Goal: Transaction & Acquisition: Subscribe to service/newsletter

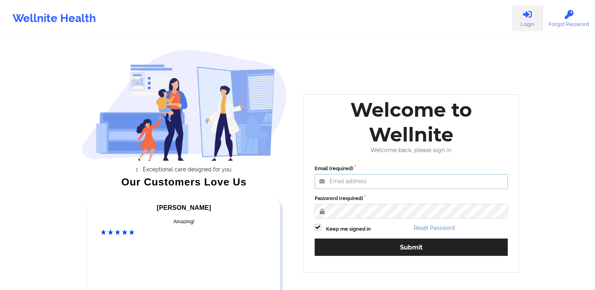
click at [349, 182] on input "Email (required)" at bounding box center [410, 181] width 193 height 15
type input "[EMAIL_ADDRESS][DOMAIN_NAME]"
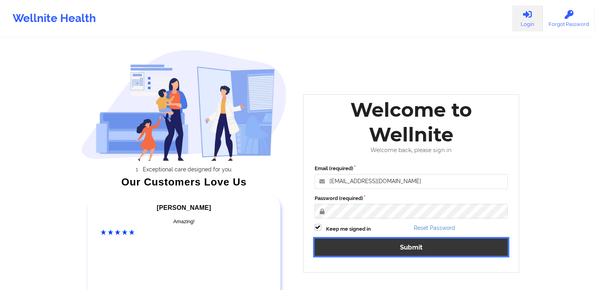
click at [360, 244] on button "Submit" at bounding box center [410, 247] width 193 height 17
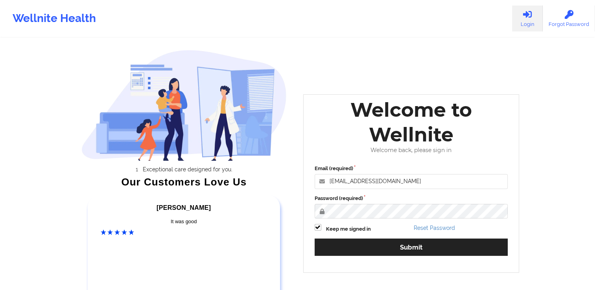
click at [307, 239] on div "Welcome to Wellnite Welcome back, please sign in Email (required) [EMAIL_ADDRES…" at bounding box center [411, 183] width 216 height 178
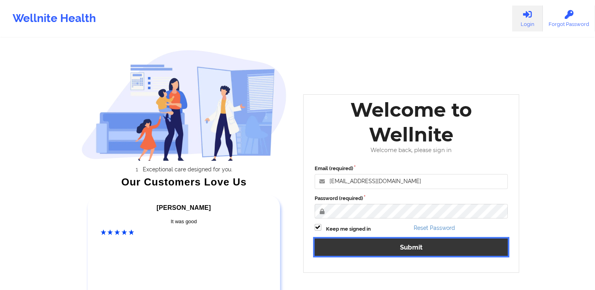
click at [342, 246] on button "Submit" at bounding box center [410, 247] width 193 height 17
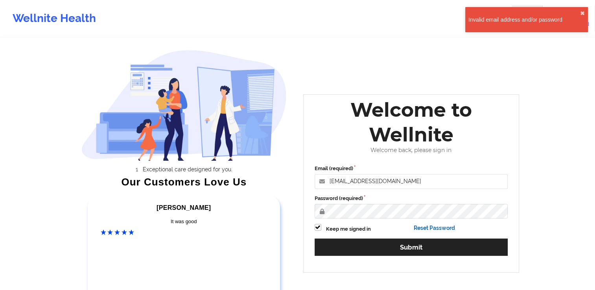
click at [432, 226] on link "Reset Password" at bounding box center [433, 228] width 41 height 6
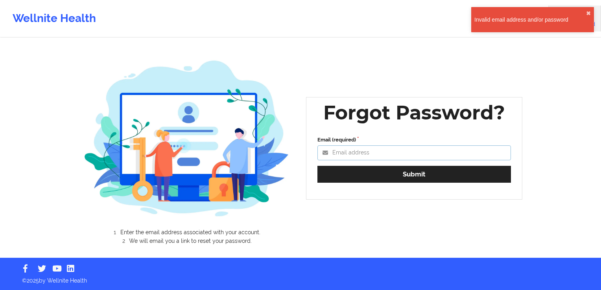
click at [362, 150] on input "Email (required)" at bounding box center [413, 152] width 193 height 15
type input "[EMAIL_ADDRESS][DOMAIN_NAME]"
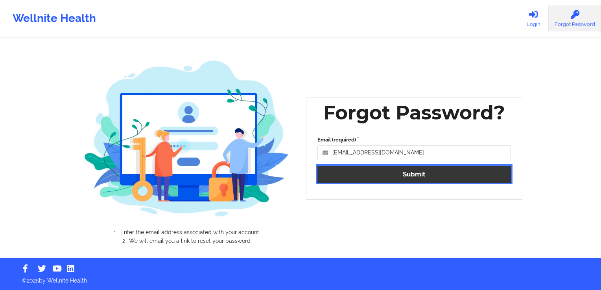
click at [352, 174] on button "Submit" at bounding box center [413, 174] width 193 height 17
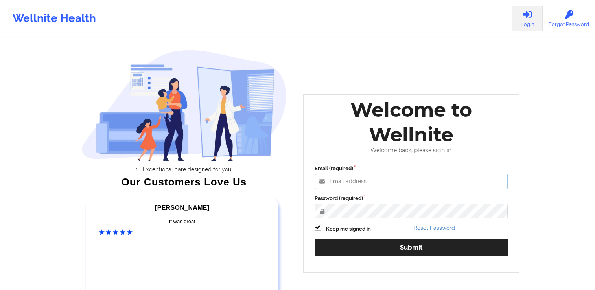
click at [342, 185] on input "Email (required)" at bounding box center [410, 181] width 193 height 15
type input "[EMAIL_ADDRESS][DOMAIN_NAME]"
click at [314, 239] on button "Submit" at bounding box center [410, 247] width 193 height 17
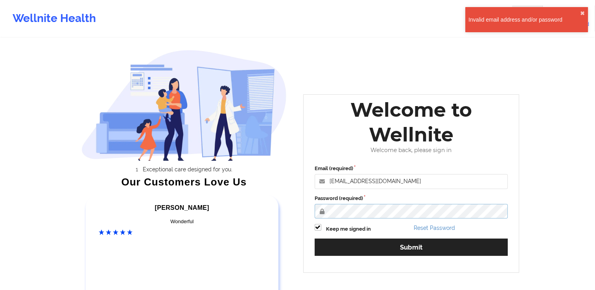
click at [305, 215] on div "Welcome to Wellnite Welcome back, please sign in Email (required) [EMAIL_ADDRES…" at bounding box center [411, 183] width 216 height 178
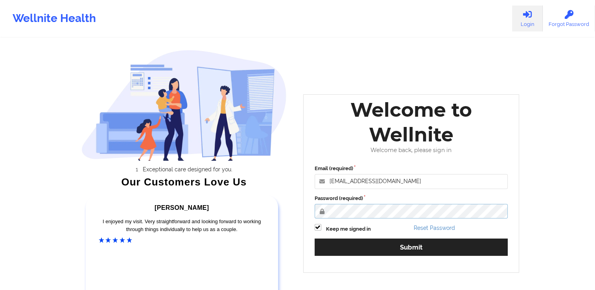
click at [314, 239] on button "Submit" at bounding box center [410, 247] width 193 height 17
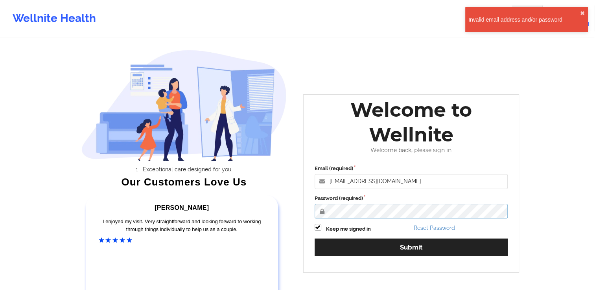
click at [314, 239] on button "Submit" at bounding box center [410, 247] width 193 height 17
click at [305, 213] on div "Welcome to Wellnite Welcome back, please sign in Email (required) [EMAIL_ADDRES…" at bounding box center [411, 183] width 216 height 178
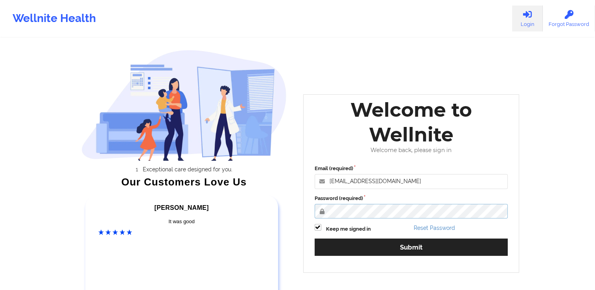
click at [314, 239] on button "Submit" at bounding box center [410, 247] width 193 height 17
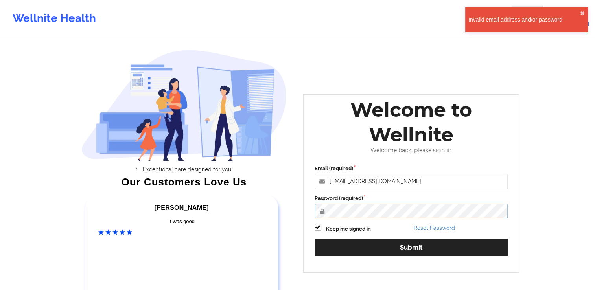
click at [305, 221] on div "Welcome to Wellnite Welcome back, please sign in Email (required) [EMAIL_ADDRES…" at bounding box center [411, 183] width 216 height 178
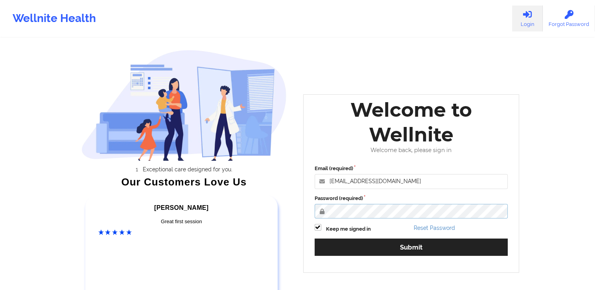
click at [314, 239] on button "Submit" at bounding box center [410, 247] width 193 height 17
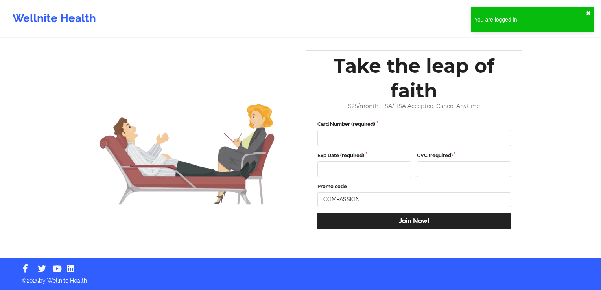
click at [590, 12] on button "✖︎" at bounding box center [588, 13] width 5 height 6
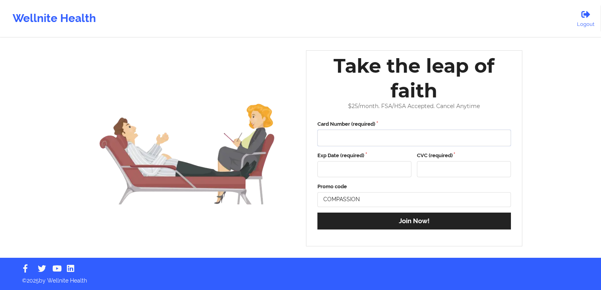
click at [236, 141] on img at bounding box center [187, 148] width 205 height 146
click at [38, 18] on div "Wellnite Health" at bounding box center [54, 18] width 108 height 31
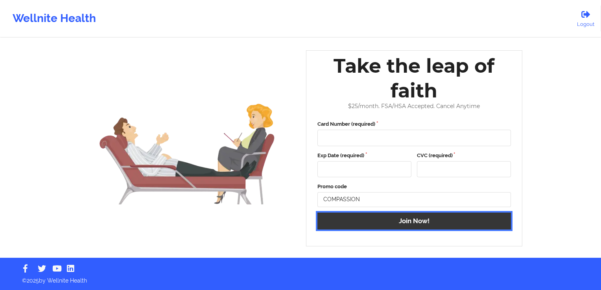
click at [389, 224] on button "Join Now!" at bounding box center [413, 221] width 193 height 17
